Goal: Task Accomplishment & Management: Use online tool/utility

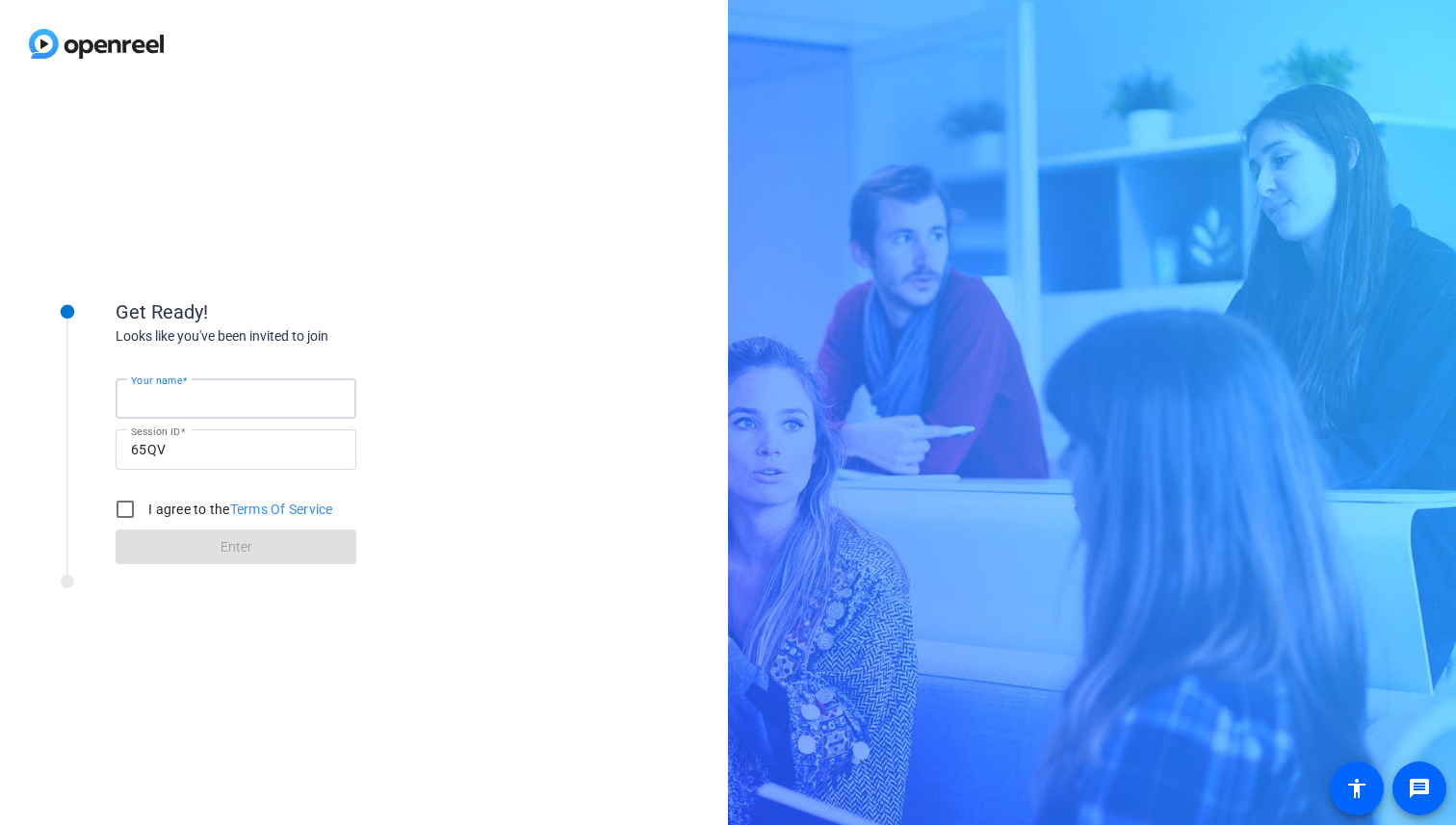
click at [299, 394] on input "Your name" at bounding box center [236, 398] width 210 height 23
type input "j"
type input "Jase"
click at [136, 491] on input "I agree to the Terms Of Service" at bounding box center [124, 508] width 38 height 38
checkbox input "true"
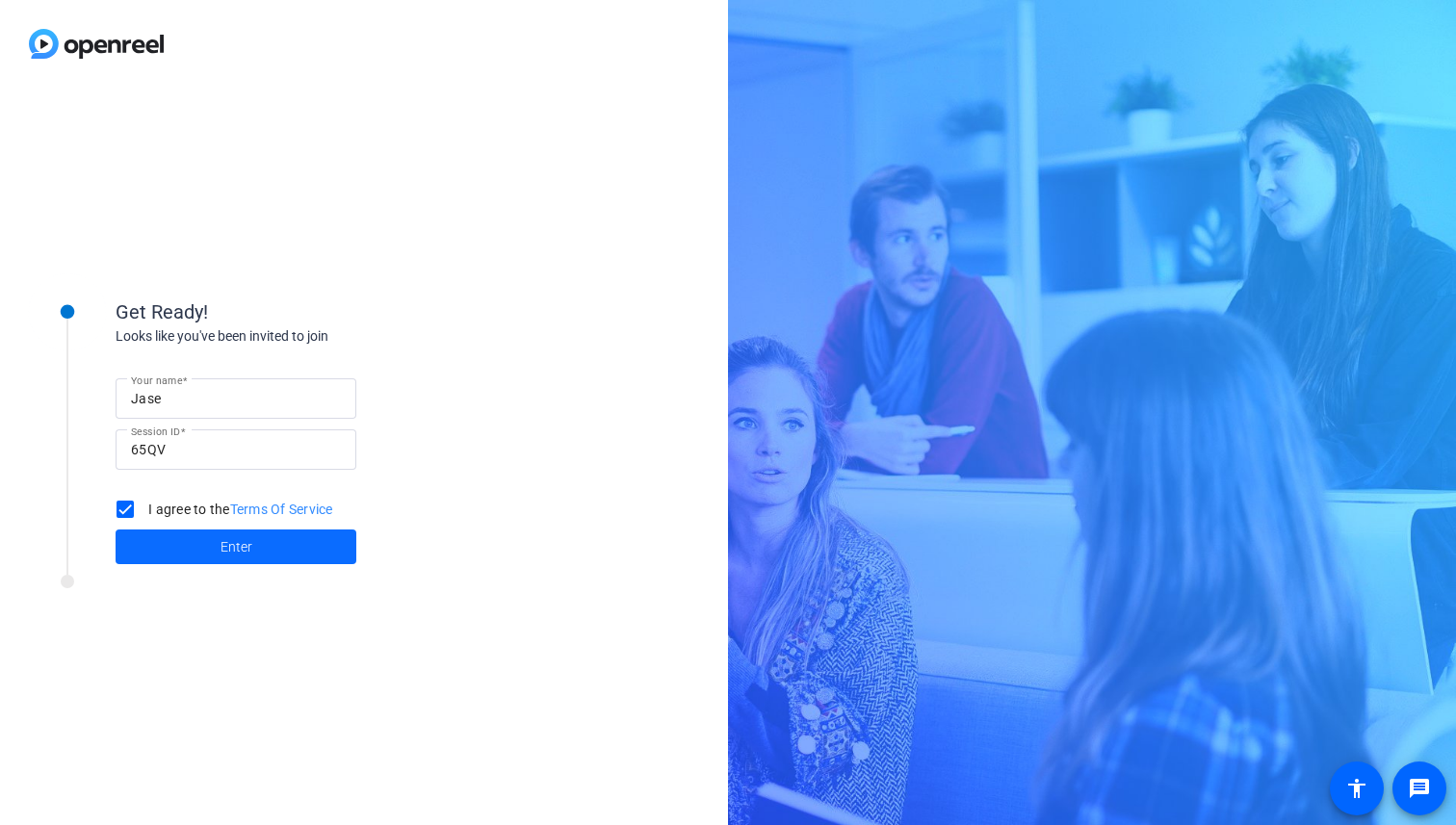
click at [235, 551] on span "Enter" at bounding box center [236, 547] width 32 height 20
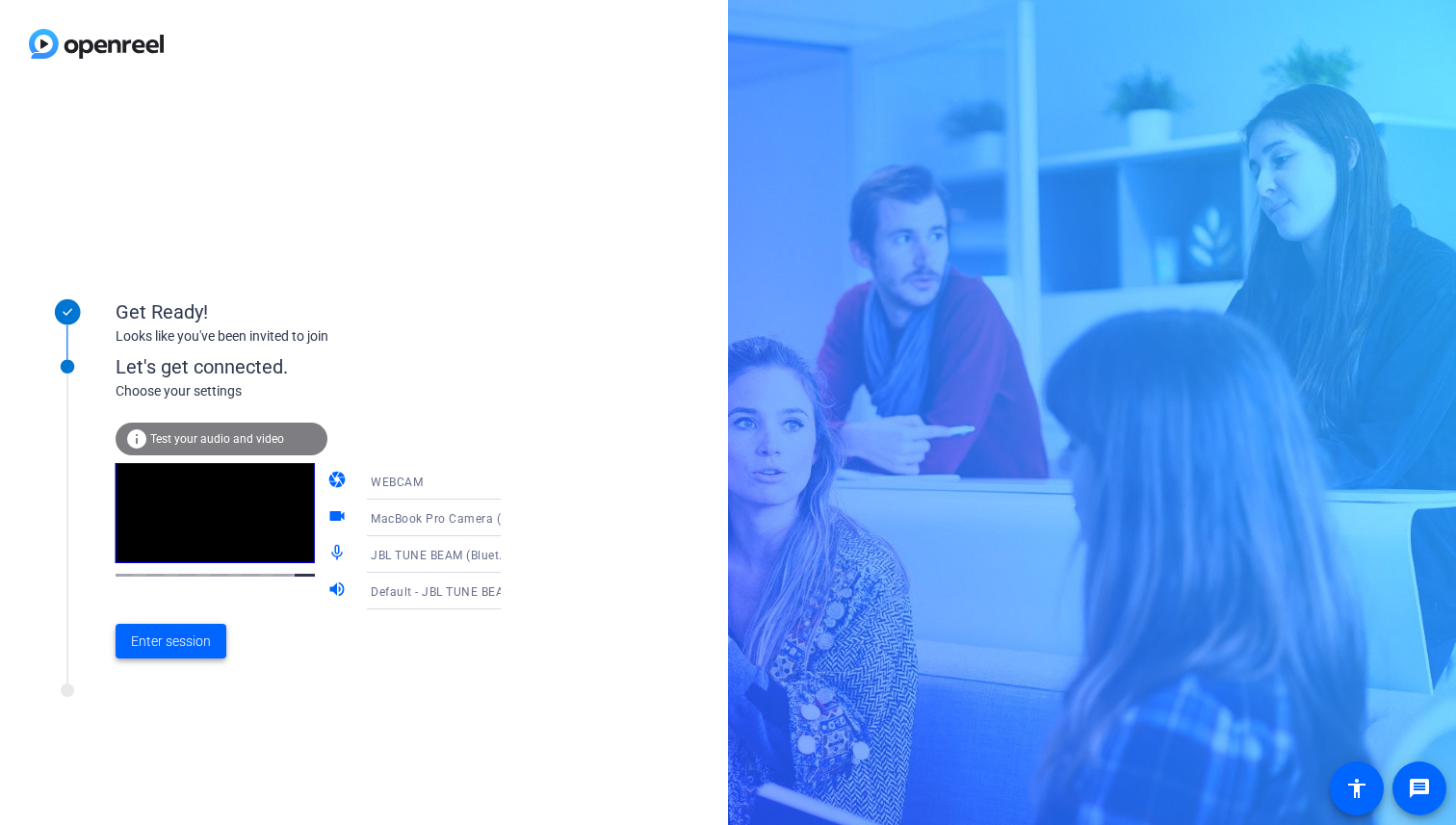
click at [191, 643] on span "Enter session" at bounding box center [171, 641] width 80 height 20
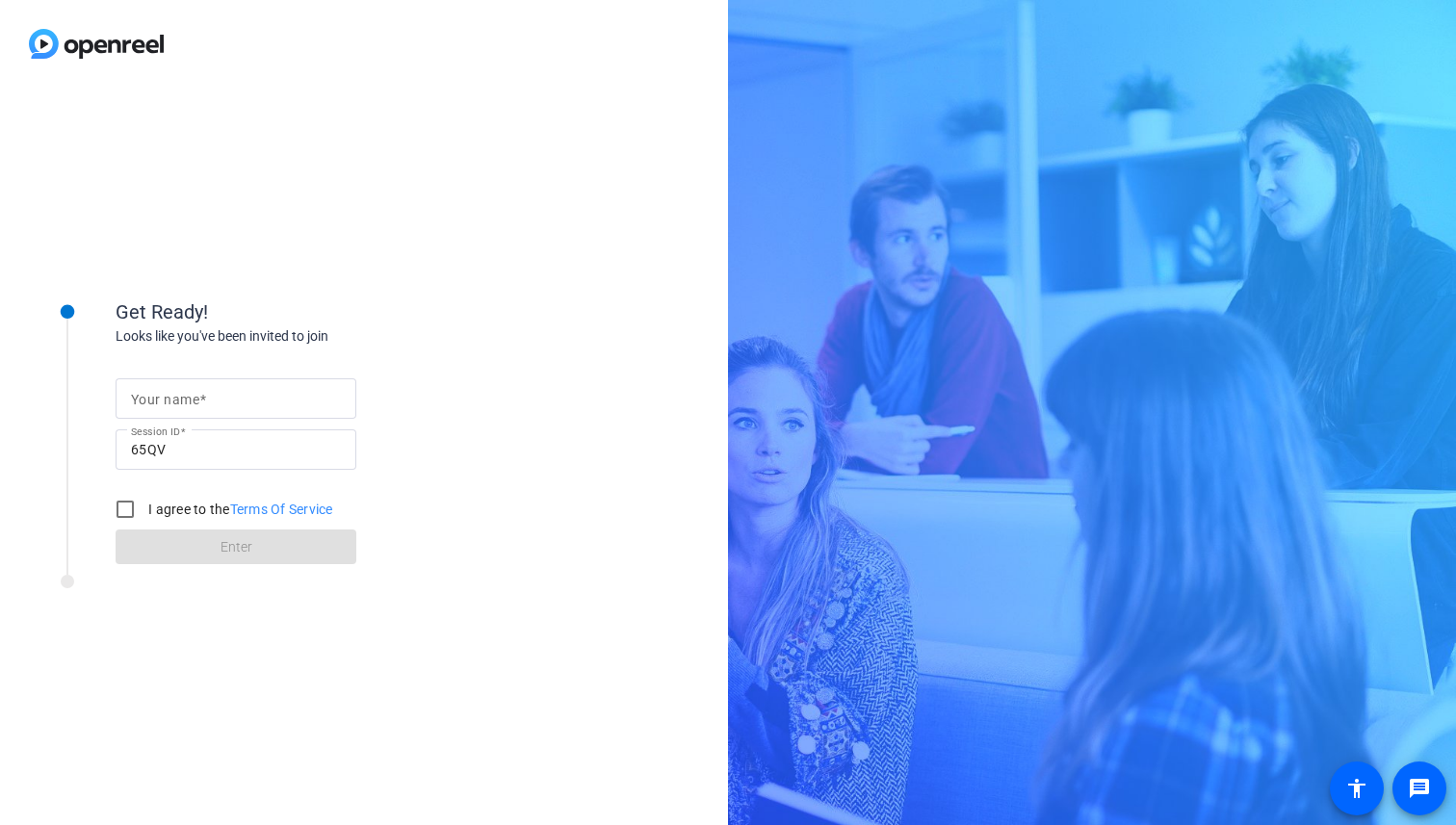
click at [200, 384] on div at bounding box center [236, 398] width 210 height 40
type input "Jase"
click at [132, 516] on input "I agree to the Terms Of Service" at bounding box center [124, 508] width 38 height 38
checkbox input "true"
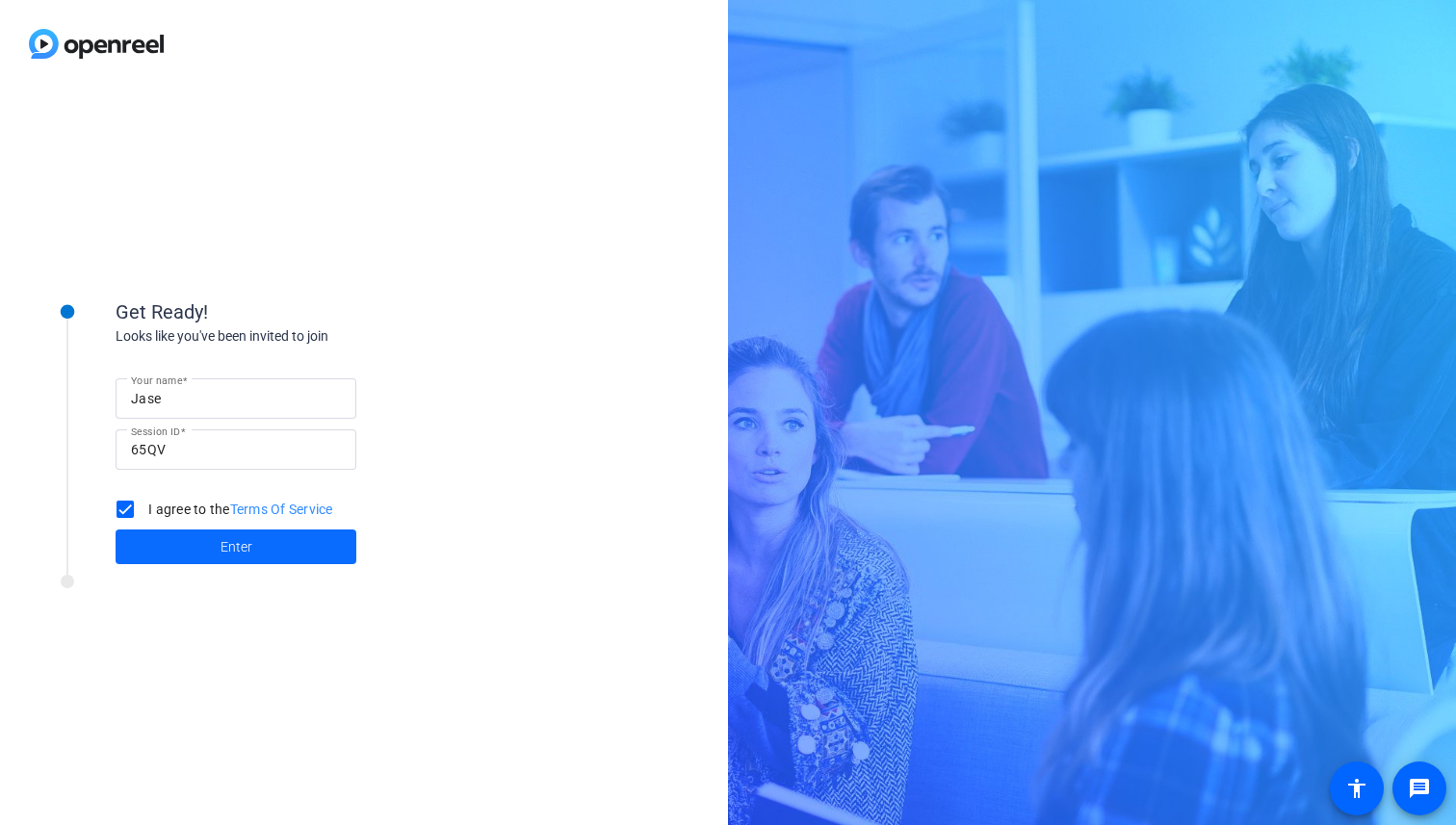
click at [194, 551] on span at bounding box center [236, 547] width 241 height 46
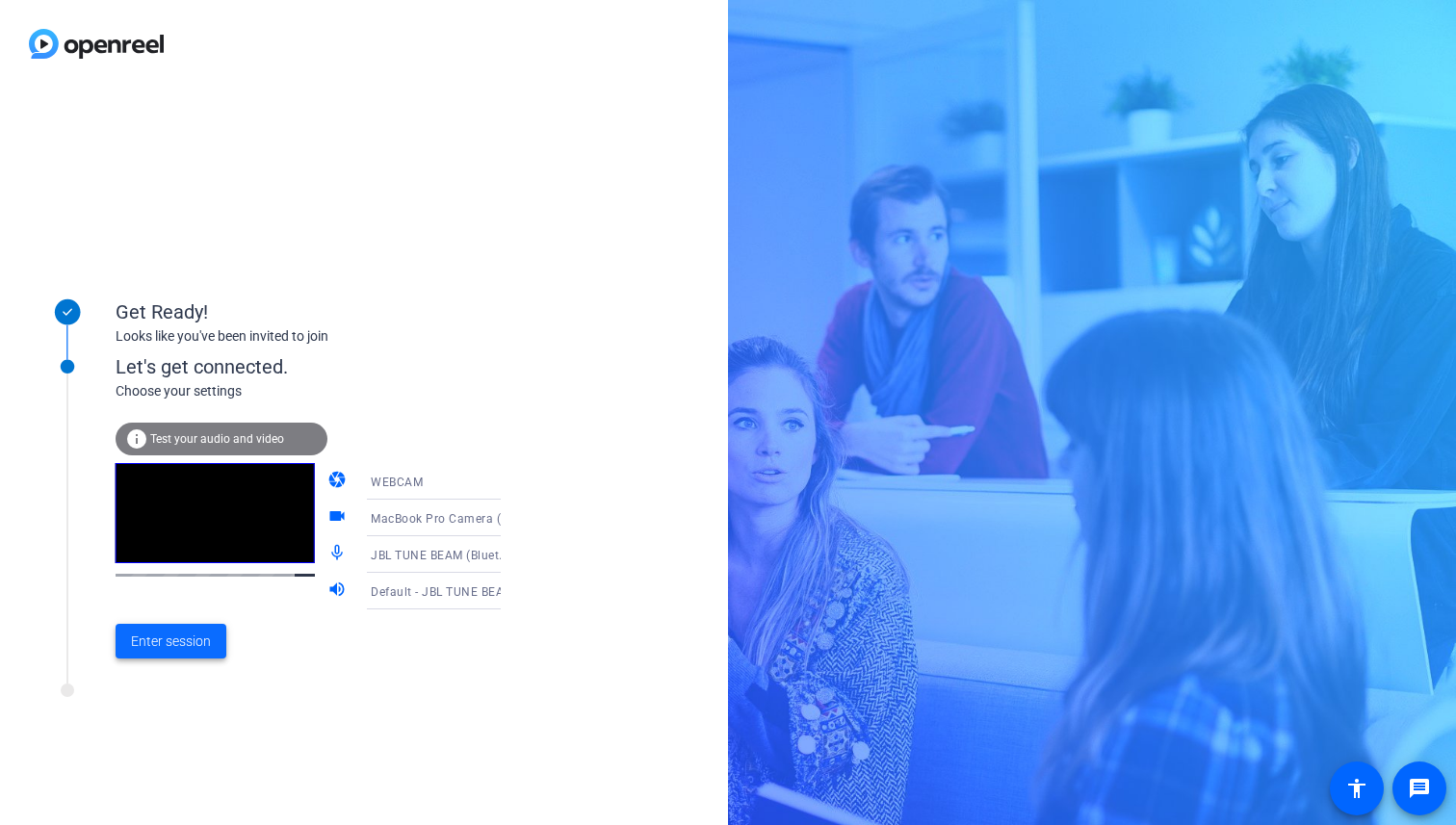
click at [186, 642] on span "Enter session" at bounding box center [171, 641] width 80 height 20
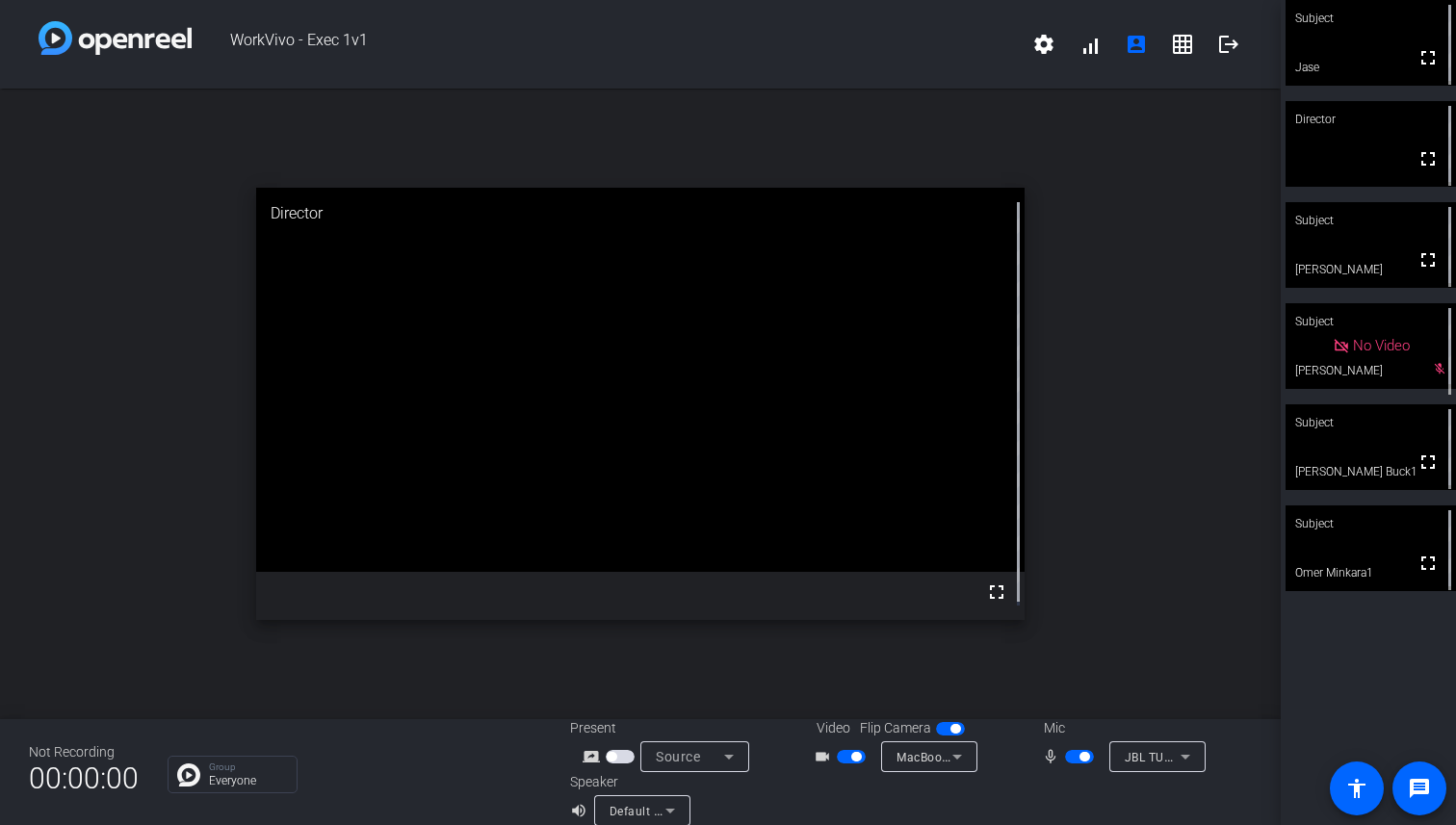
click at [1065, 757] on span "button" at bounding box center [1079, 757] width 29 height 14
click at [1069, 761] on span "button" at bounding box center [1079, 757] width 29 height 14
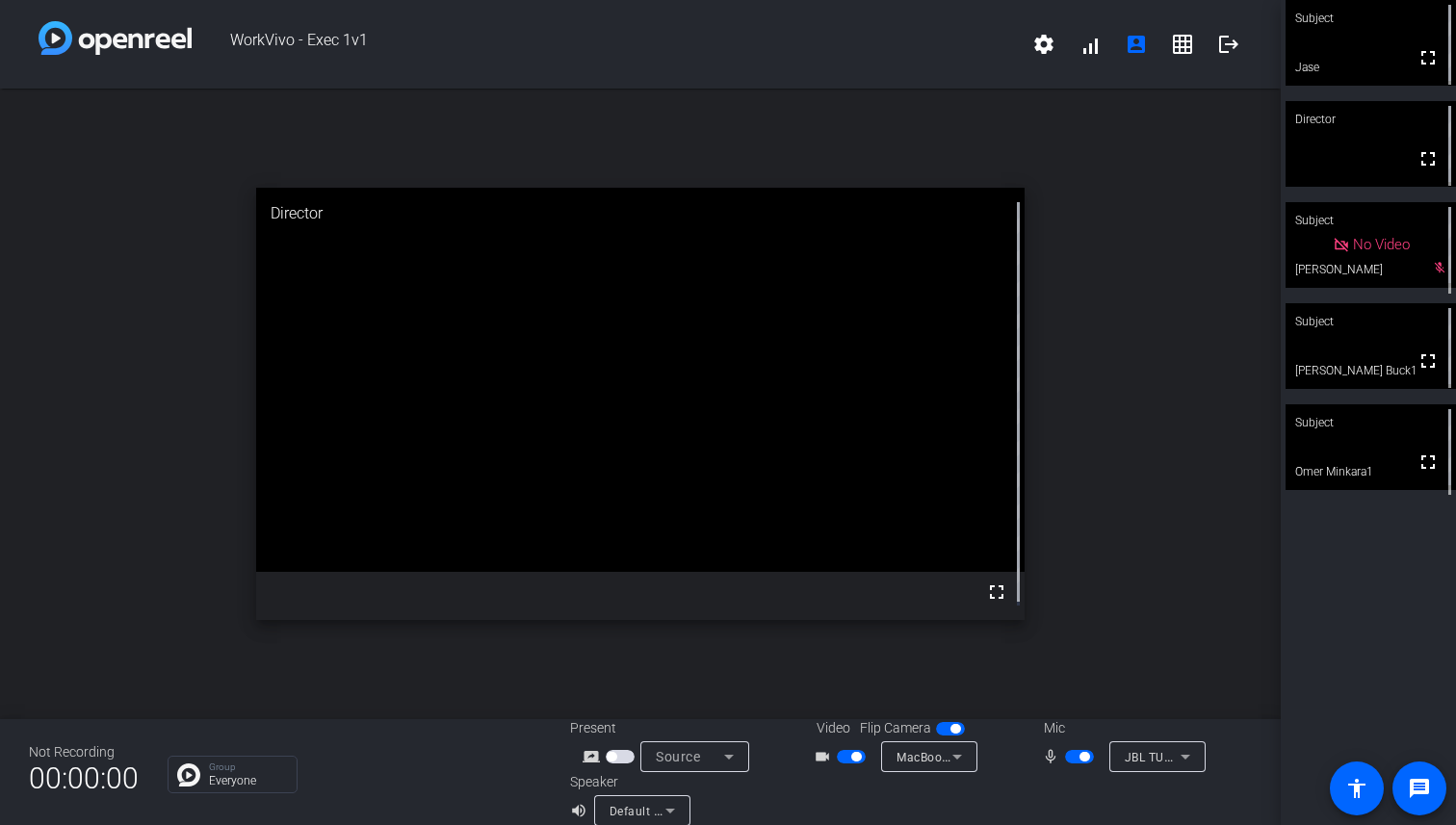
click at [1069, 760] on span "button" at bounding box center [1079, 757] width 29 height 14
click at [842, 760] on span "button" at bounding box center [851, 757] width 29 height 14
click at [1420, 467] on mat-icon "fullscreen" at bounding box center [1427, 461] width 23 height 23
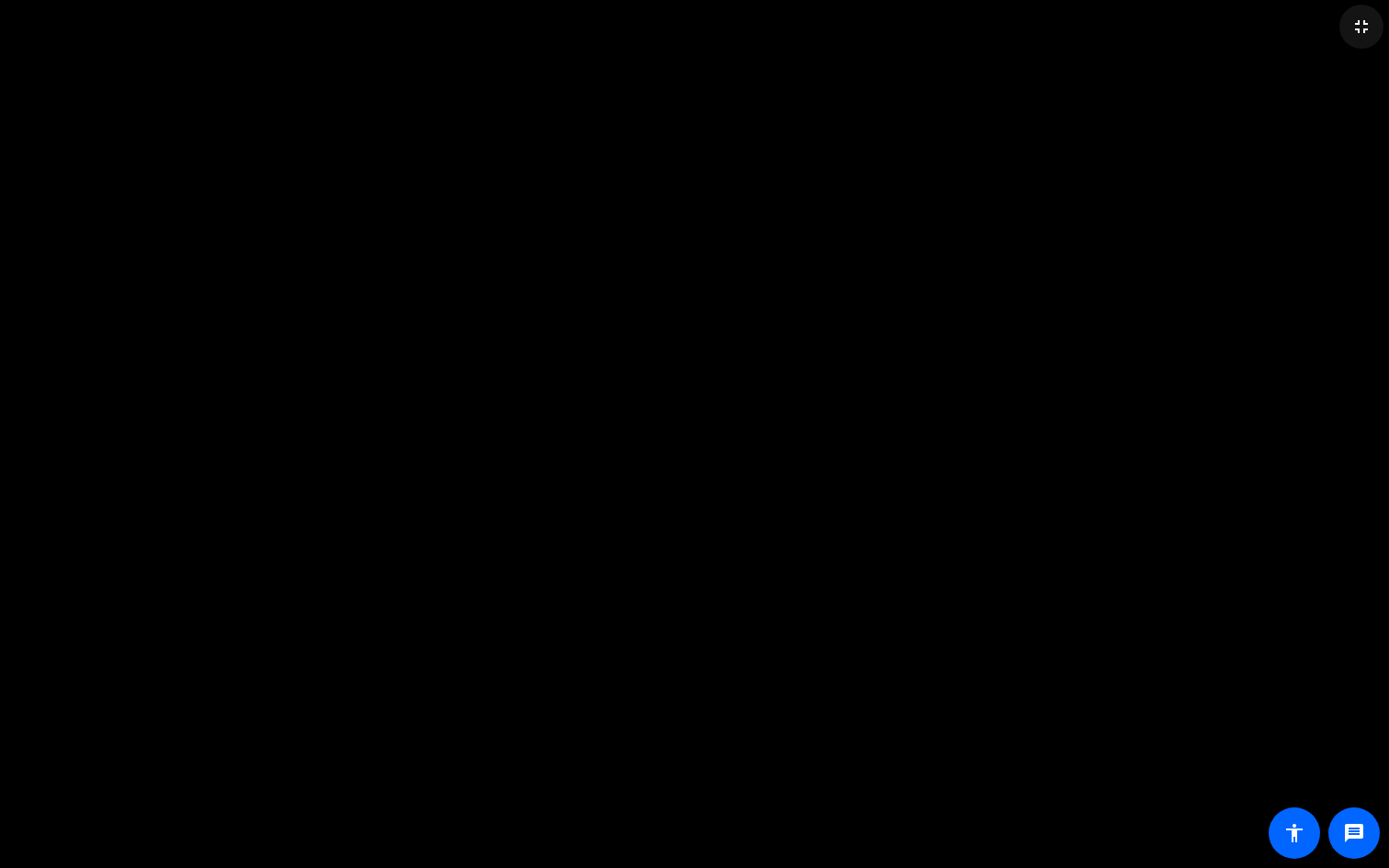
click at [1360, 21] on mat-icon "fullscreen_exit" at bounding box center [1361, 26] width 22 height 22
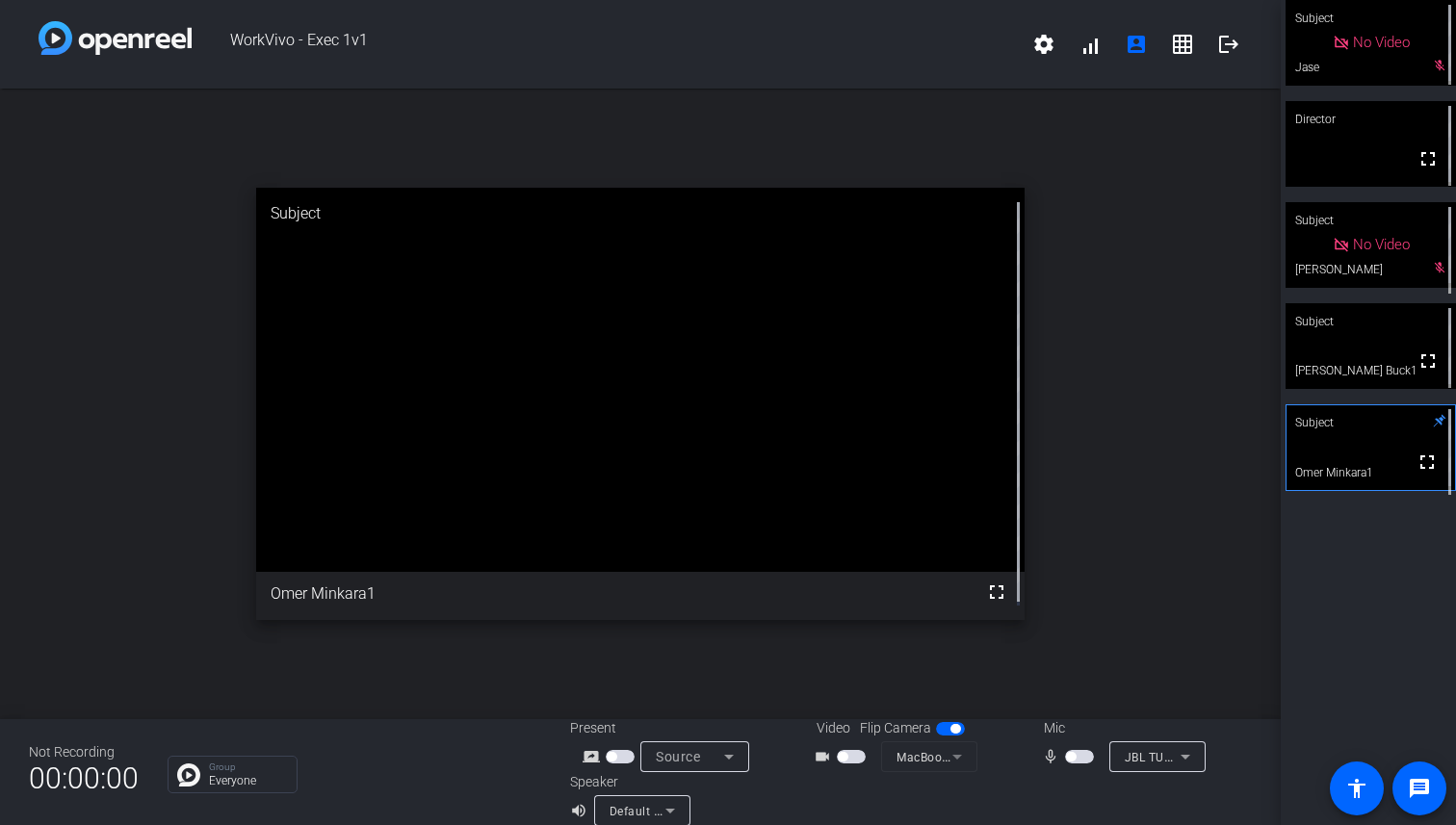
click at [1066, 756] on span "button" at bounding box center [1071, 757] width 10 height 10
click at [838, 755] on span "button" at bounding box center [843, 757] width 10 height 10
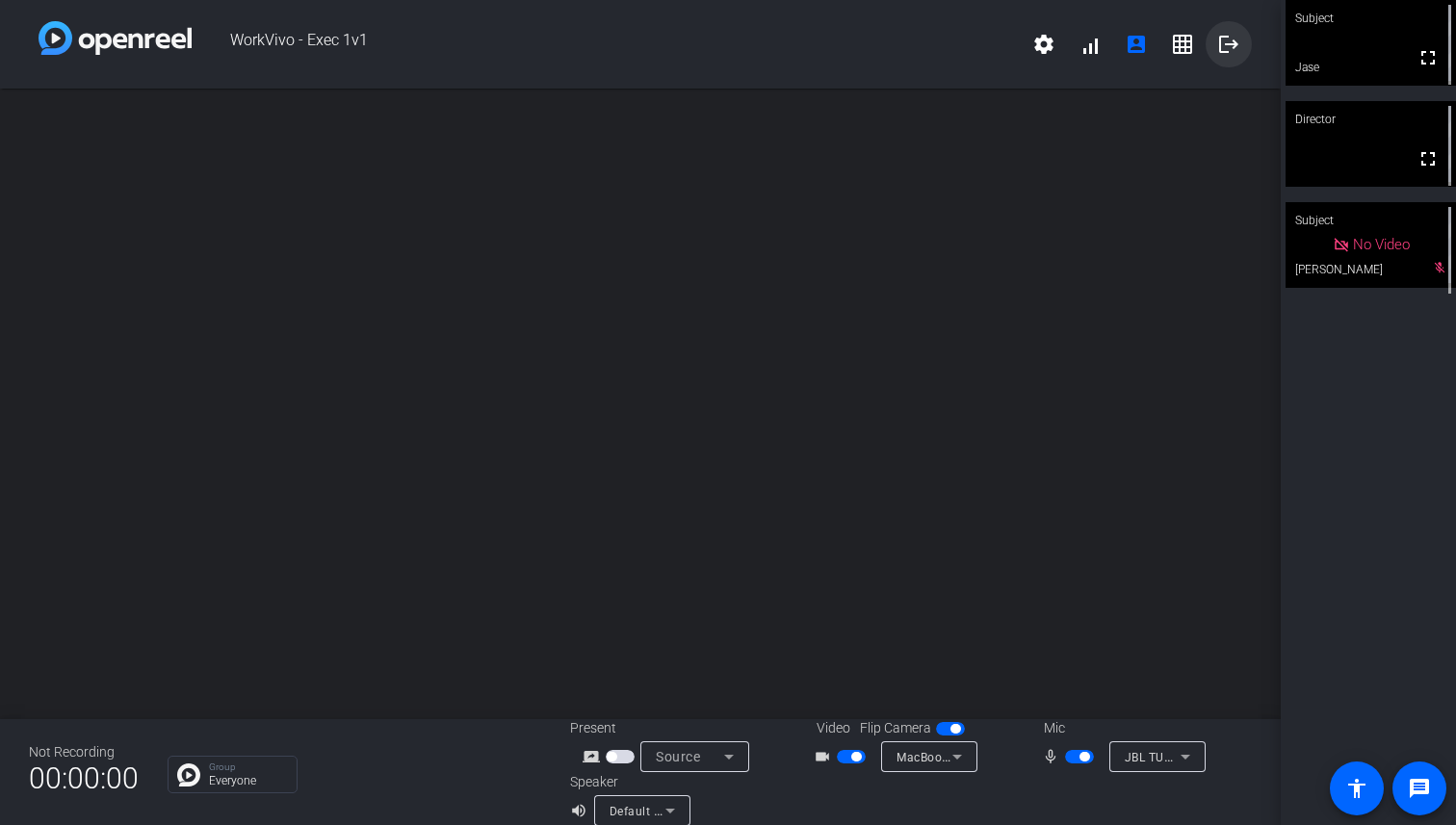
click at [1218, 33] on mat-icon "logout" at bounding box center [1228, 43] width 23 height 23
